Goal: Transaction & Acquisition: Book appointment/travel/reservation

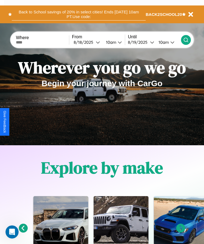
click at [78, 14] on button "Back to School savings of 20% in select cities! Ends [DATE] 10am PT. Use code:" at bounding box center [79, 14] width 134 height 12
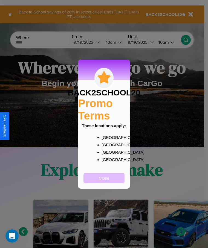
click at [104, 182] on button "Close" at bounding box center [103, 178] width 41 height 10
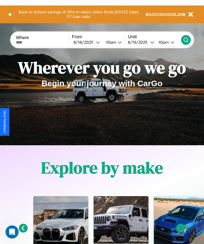
scroll to position [91, 0]
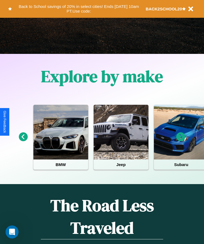
click at [180, 141] on icon at bounding box center [180, 136] width 9 height 9
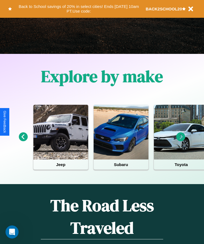
click at [180, 141] on icon at bounding box center [180, 136] width 9 height 9
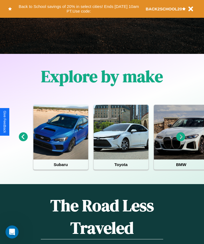
click at [23, 141] on icon at bounding box center [23, 136] width 9 height 9
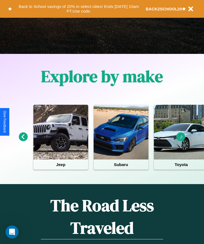
click at [180, 141] on icon at bounding box center [180, 136] width 9 height 9
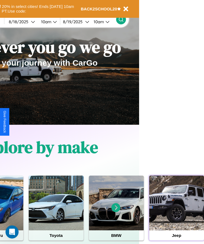
click at [176, 211] on div at bounding box center [176, 203] width 55 height 55
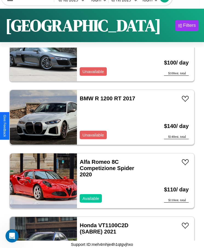
scroll to position [7805, 0]
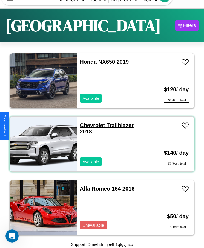
click at [90, 125] on link "Chevrolet Trailblazer 2018" at bounding box center [107, 128] width 54 height 12
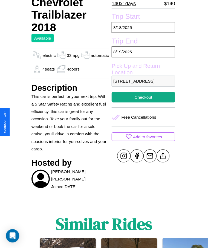
scroll to position [169, 0]
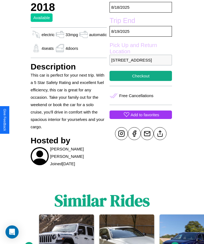
click at [139, 118] on p "Add to favorites" at bounding box center [144, 114] width 28 height 7
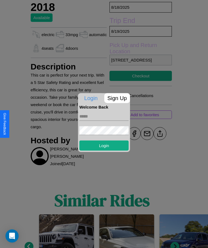
click at [104, 116] on input "text" at bounding box center [103, 116] width 49 height 9
type input "**********"
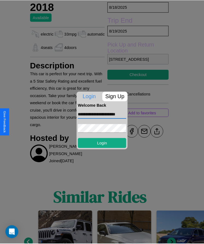
scroll to position [0, 0]
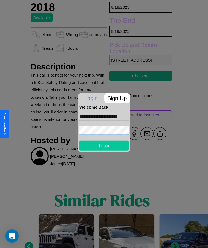
click at [104, 145] on button "Login" at bounding box center [103, 145] width 49 height 10
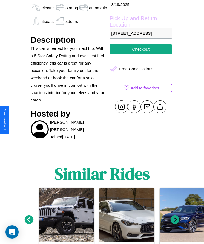
scroll to position [223, 0]
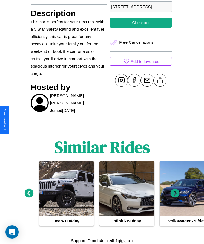
click at [29, 193] on icon at bounding box center [29, 193] width 9 height 9
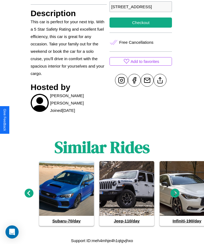
click at [175, 193] on icon at bounding box center [174, 193] width 9 height 9
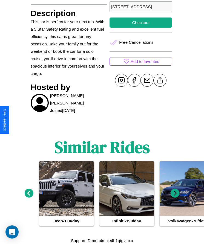
scroll to position [188, 0]
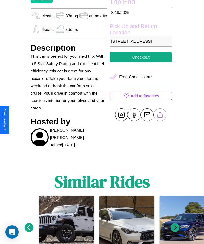
click at [160, 116] on line at bounding box center [160, 114] width 0 height 4
